Goal: Check status

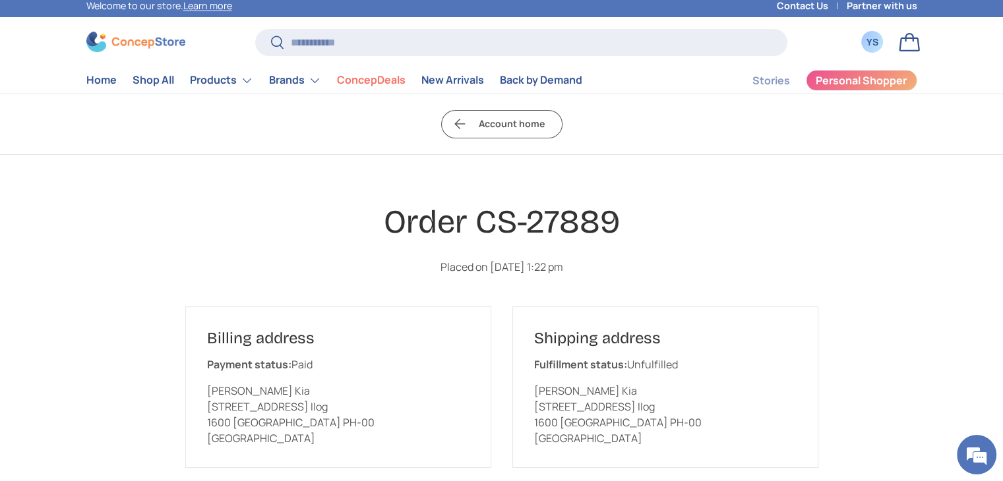
scroll to position [5, 0]
click at [865, 47] on div "YS" at bounding box center [872, 42] width 15 height 14
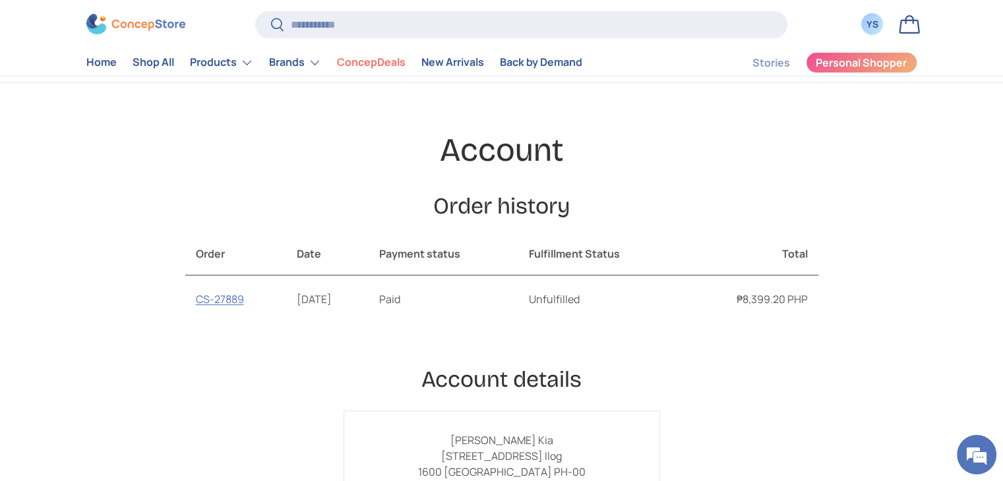
scroll to position [132, 0]
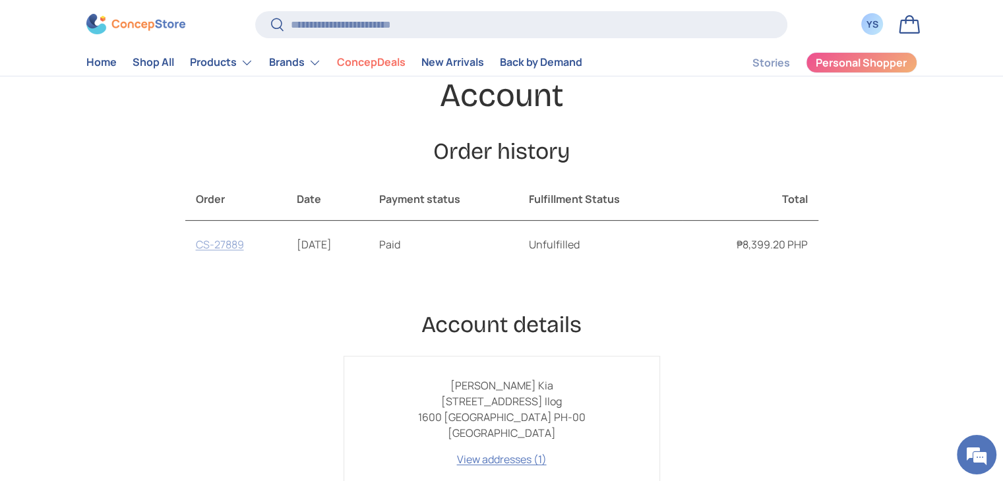
click at [232, 247] on link "CS-27889" at bounding box center [220, 244] width 48 height 15
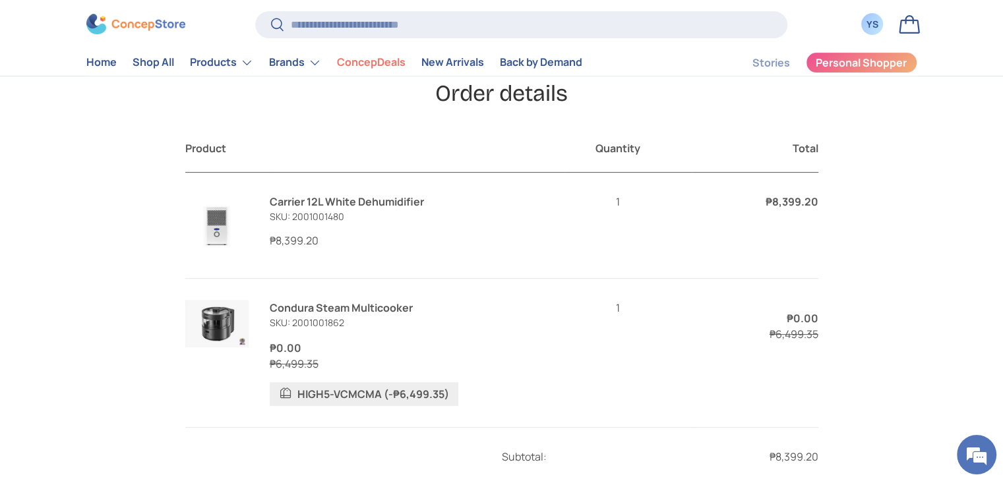
scroll to position [396, 0]
